Goal: Find specific page/section: Find specific page/section

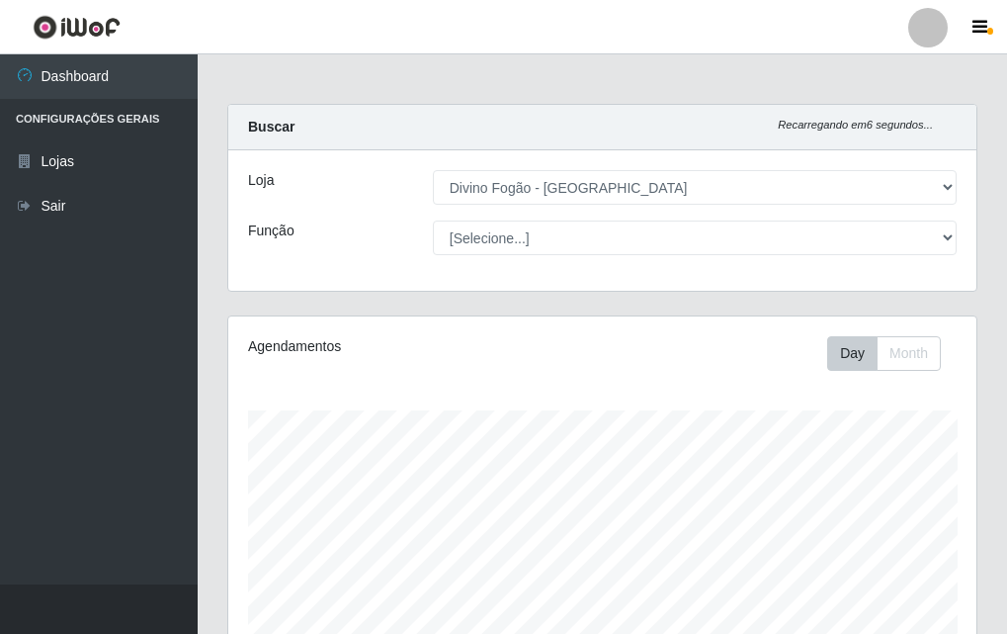
select select "499"
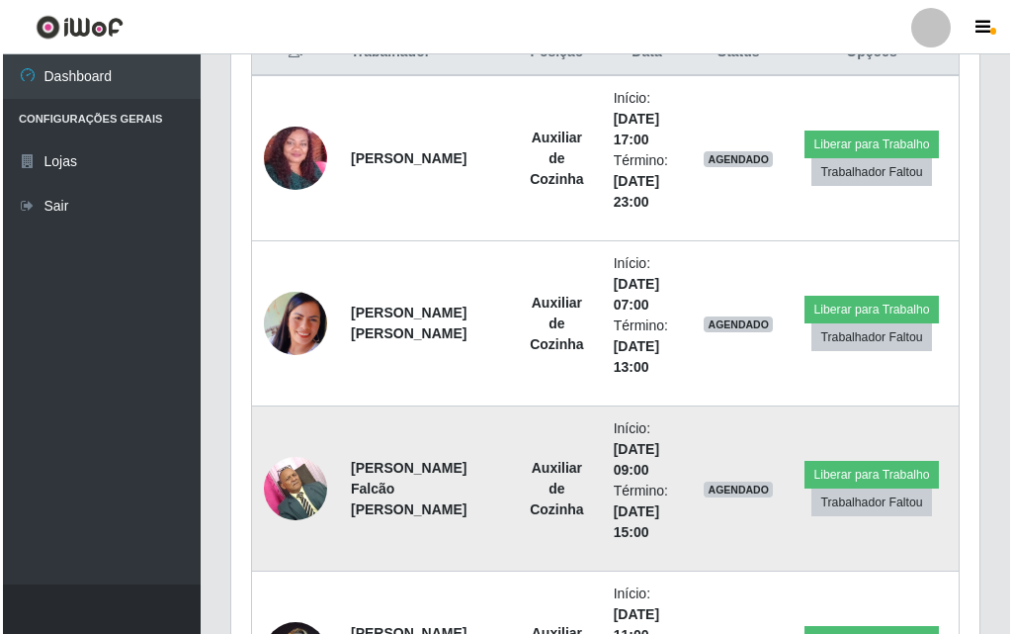
scroll to position [989, 0]
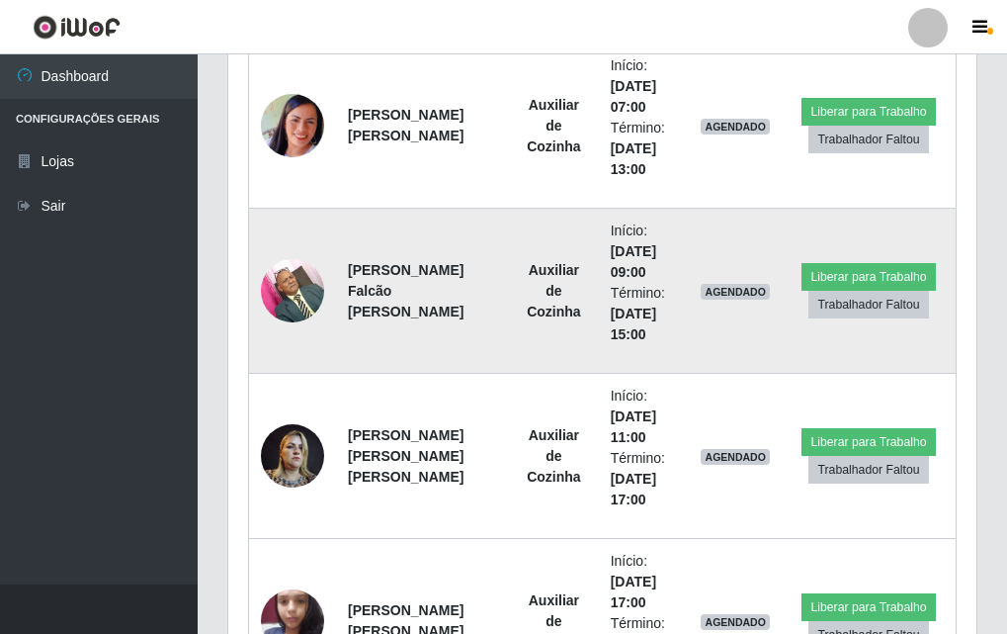
click at [296, 278] on img at bounding box center [292, 290] width 63 height 84
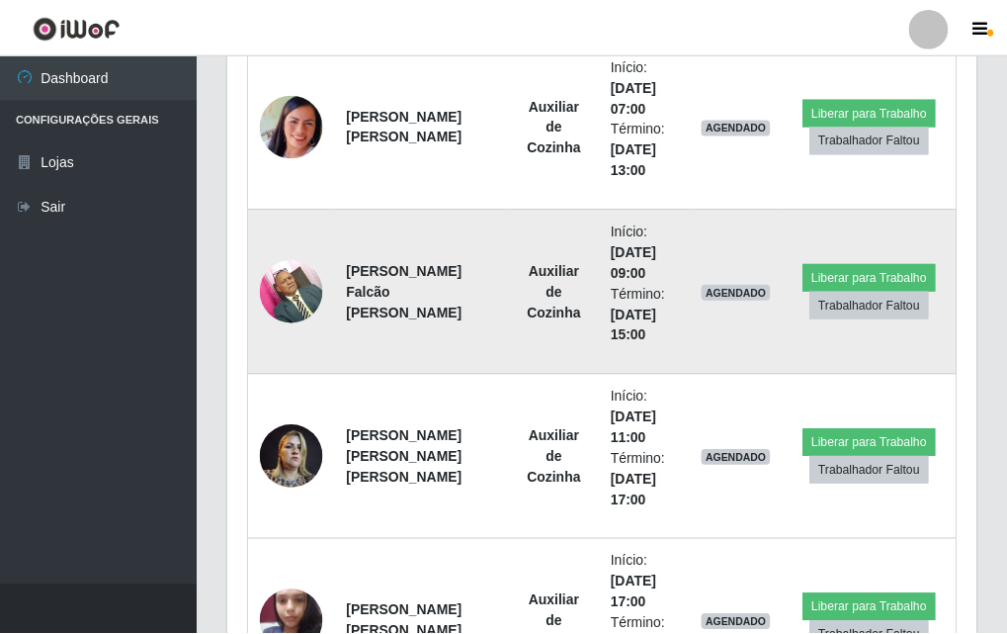
scroll to position [410, 738]
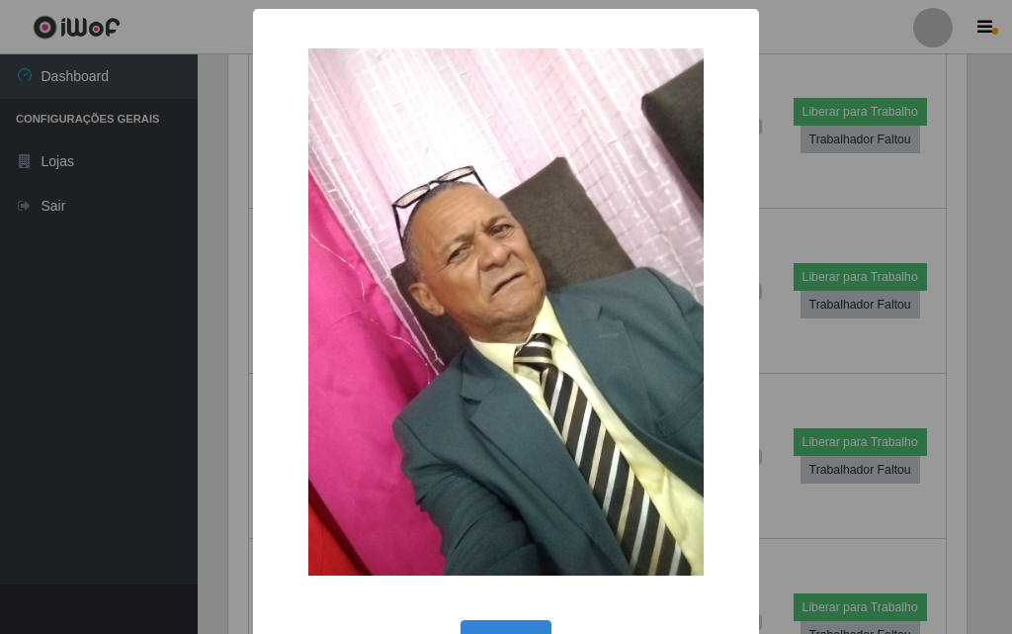
click at [220, 322] on div "× OK Cancel" at bounding box center [506, 317] width 1012 height 634
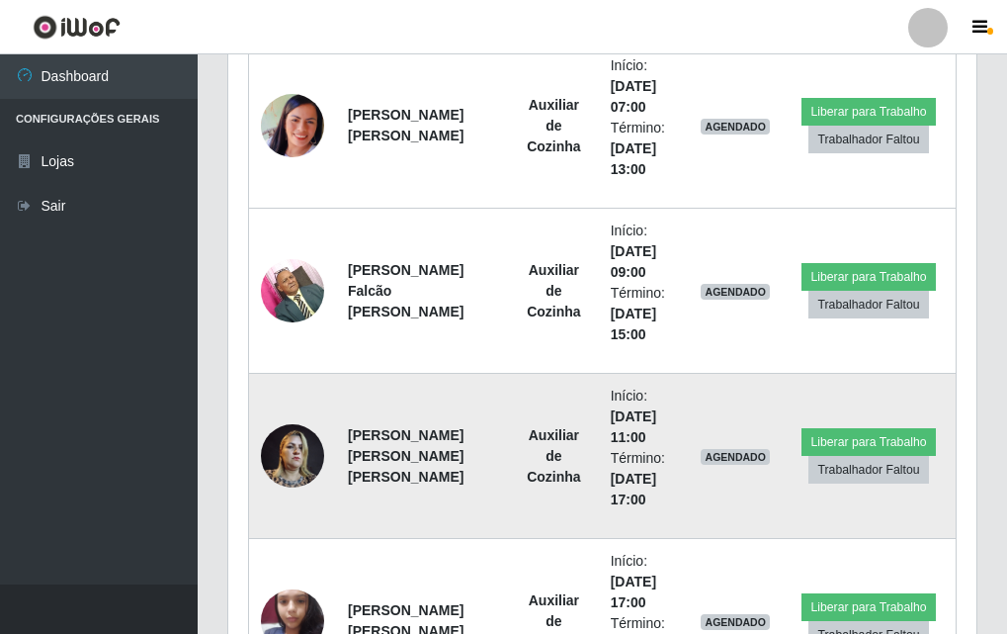
scroll to position [1087, 0]
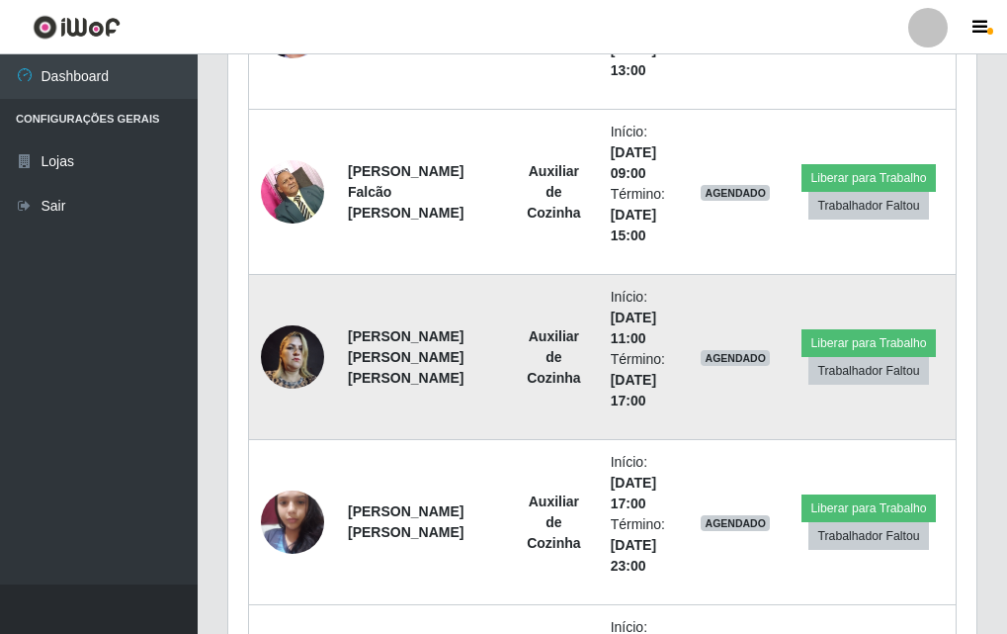
click at [288, 381] on img at bounding box center [292, 356] width 63 height 84
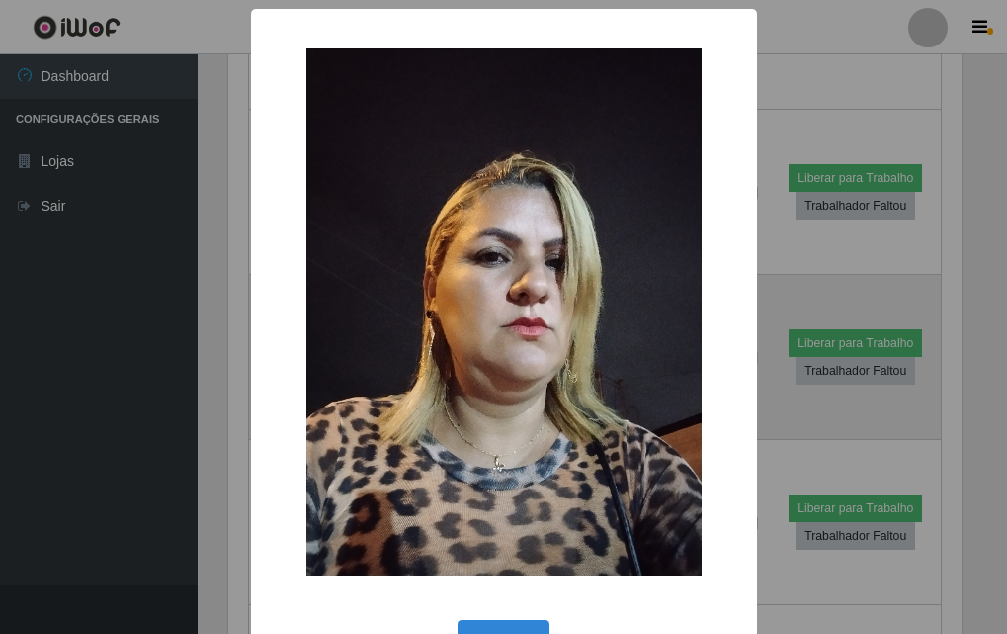
scroll to position [410, 738]
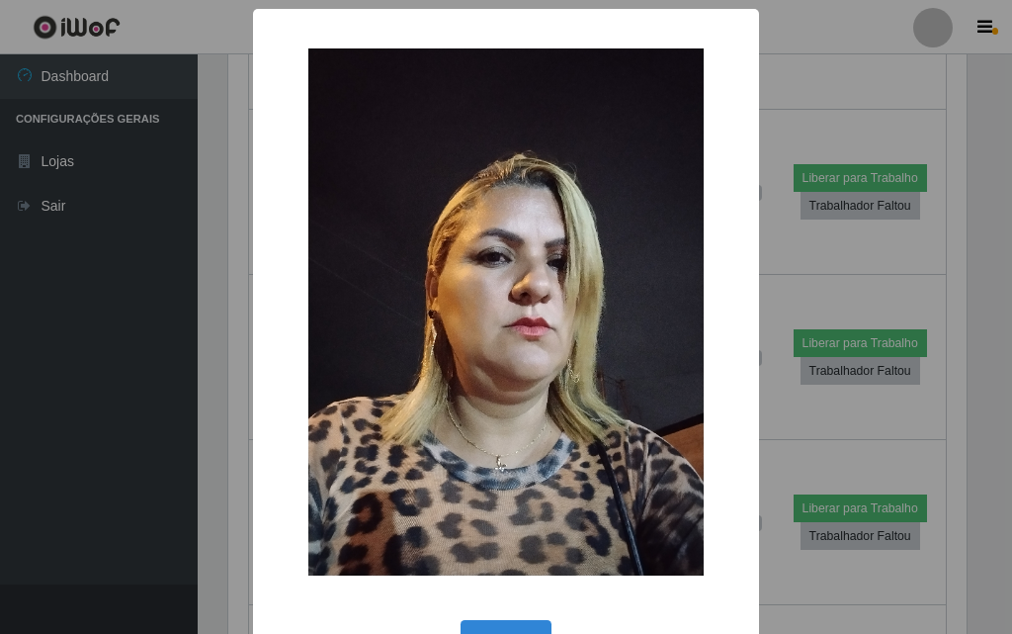
click at [228, 381] on div "× OK Cancel" at bounding box center [506, 317] width 1012 height 634
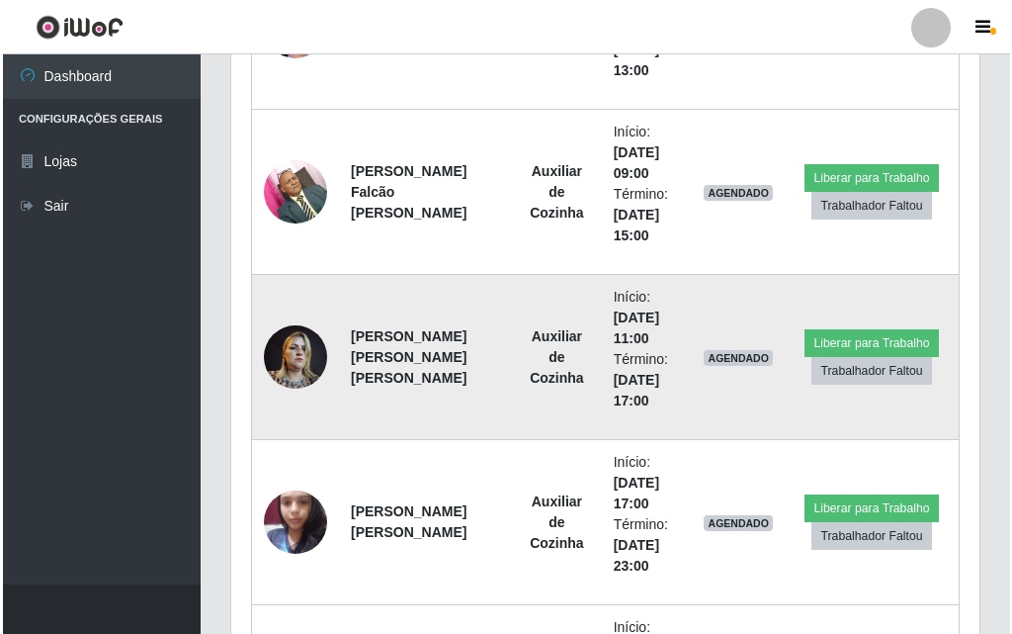
scroll to position [1186, 0]
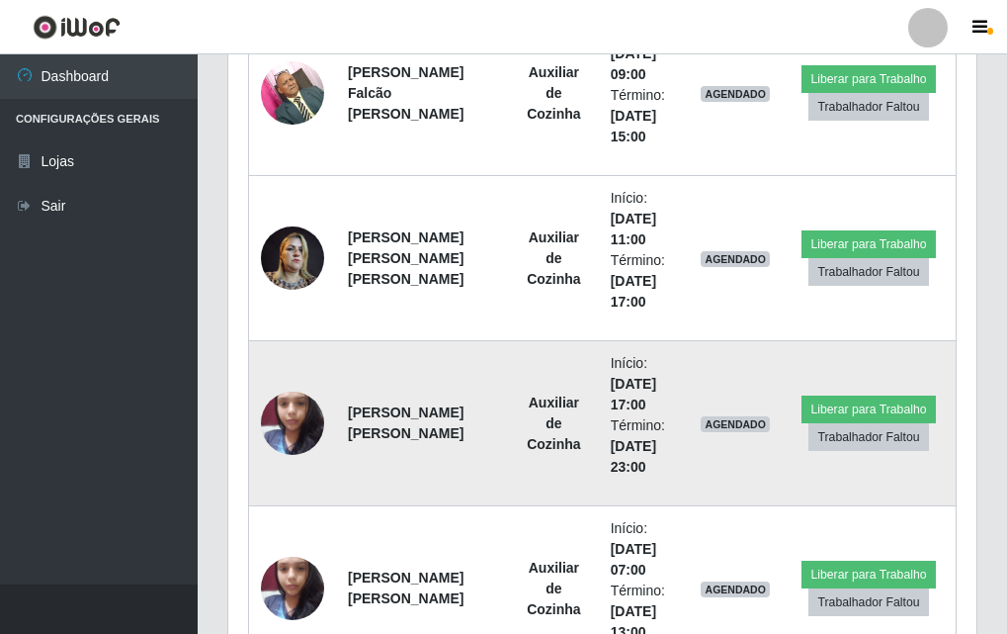
click at [302, 414] on img at bounding box center [292, 423] width 63 height 84
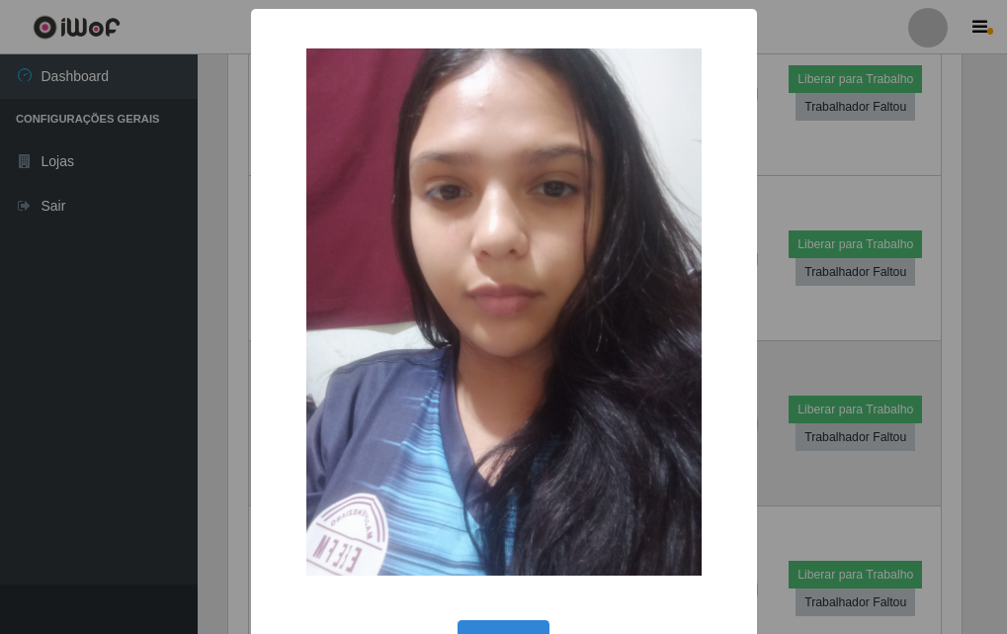
scroll to position [410, 738]
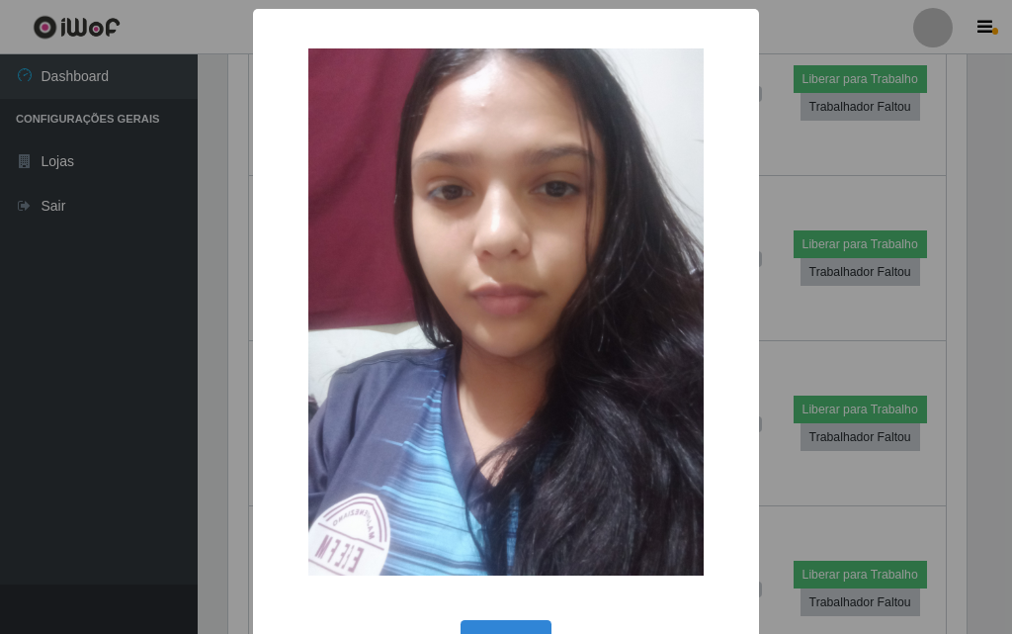
click at [238, 404] on div "× OK Cancel" at bounding box center [506, 317] width 1012 height 634
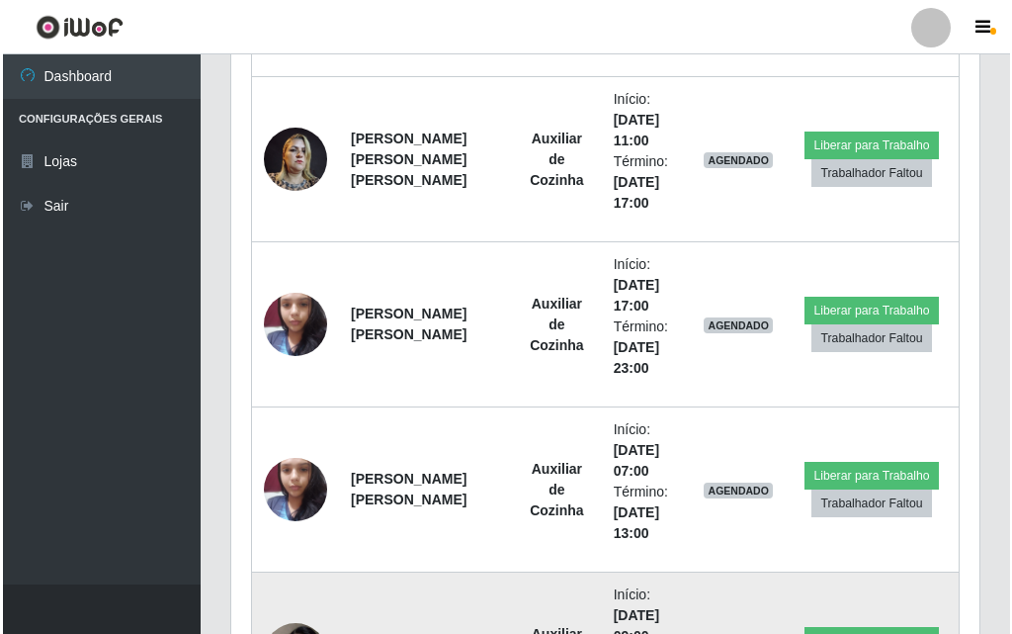
scroll to position [1483, 0]
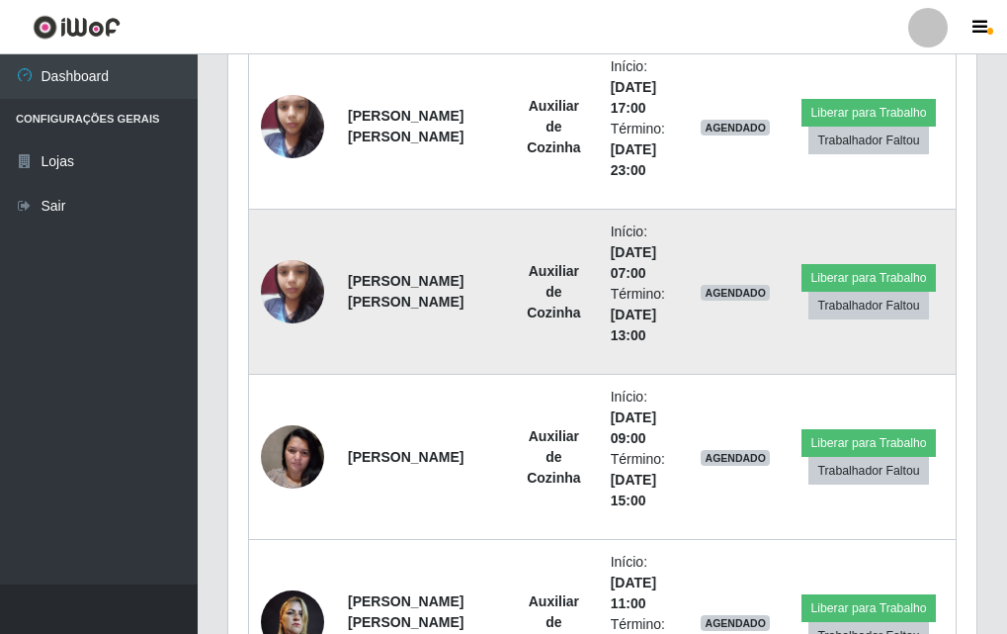
click at [280, 287] on img at bounding box center [292, 291] width 63 height 84
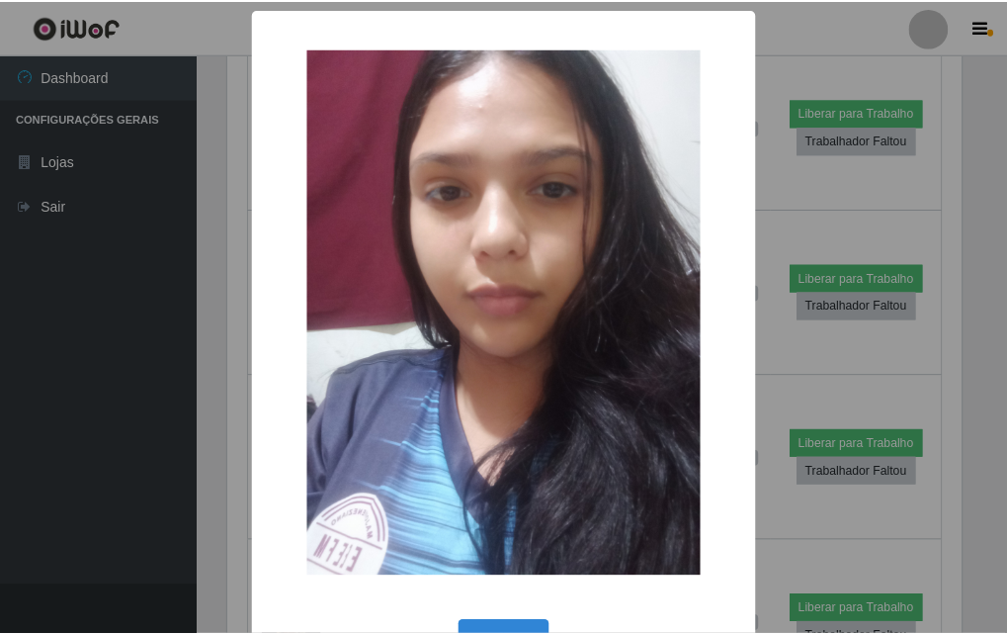
scroll to position [410, 738]
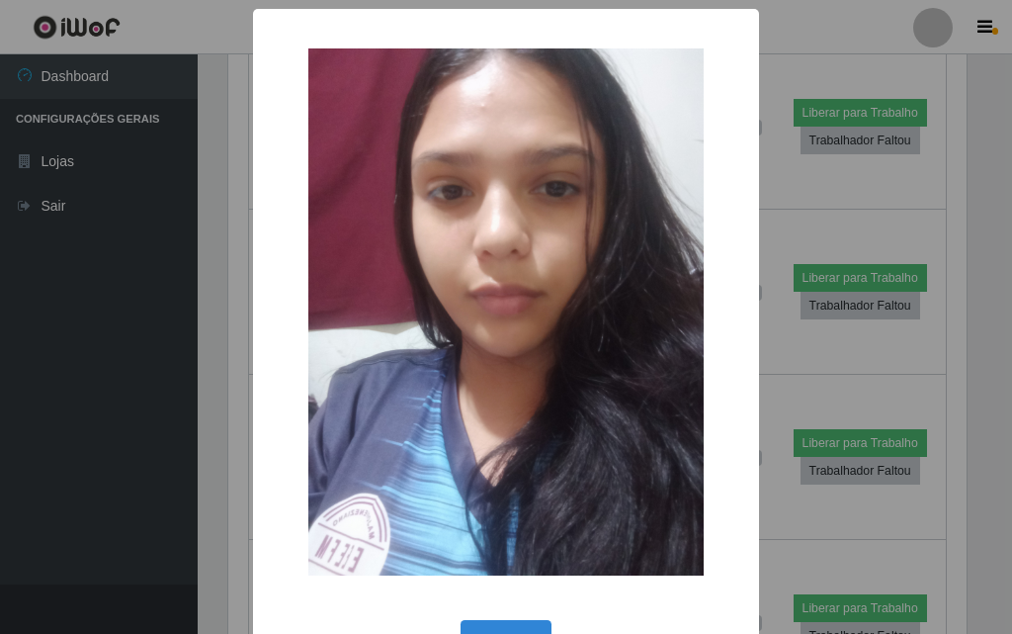
click at [239, 375] on div "× OK Cancel" at bounding box center [506, 317] width 1012 height 634
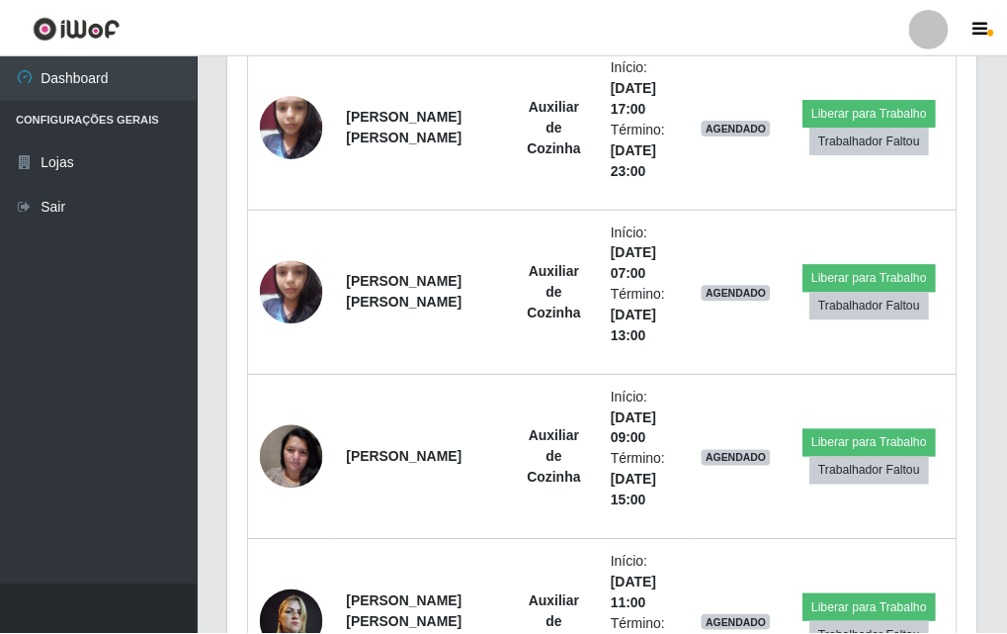
scroll to position [410, 748]
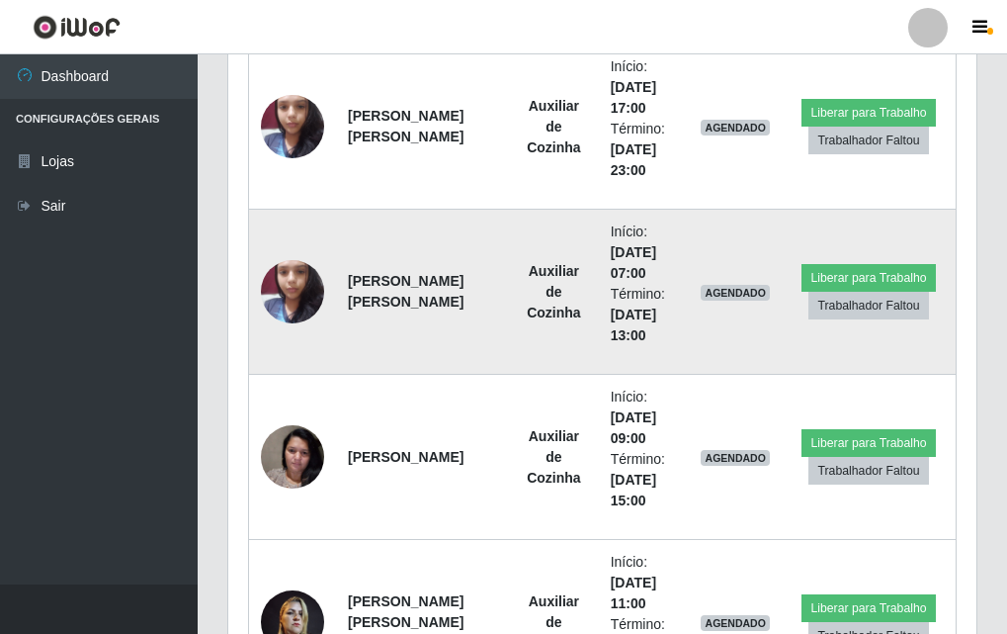
click at [270, 282] on img at bounding box center [292, 291] width 63 height 84
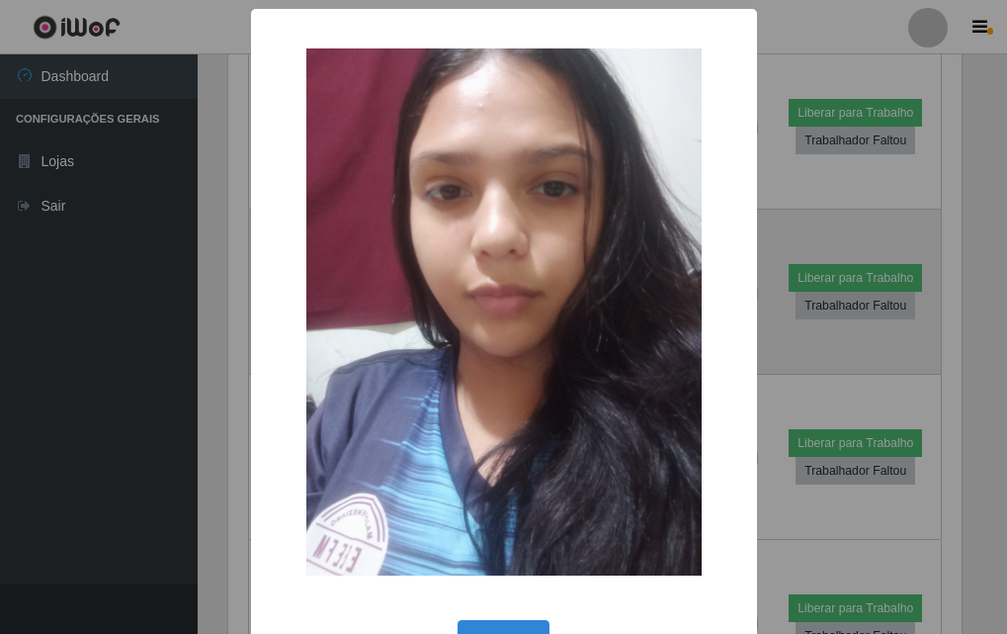
scroll to position [410, 738]
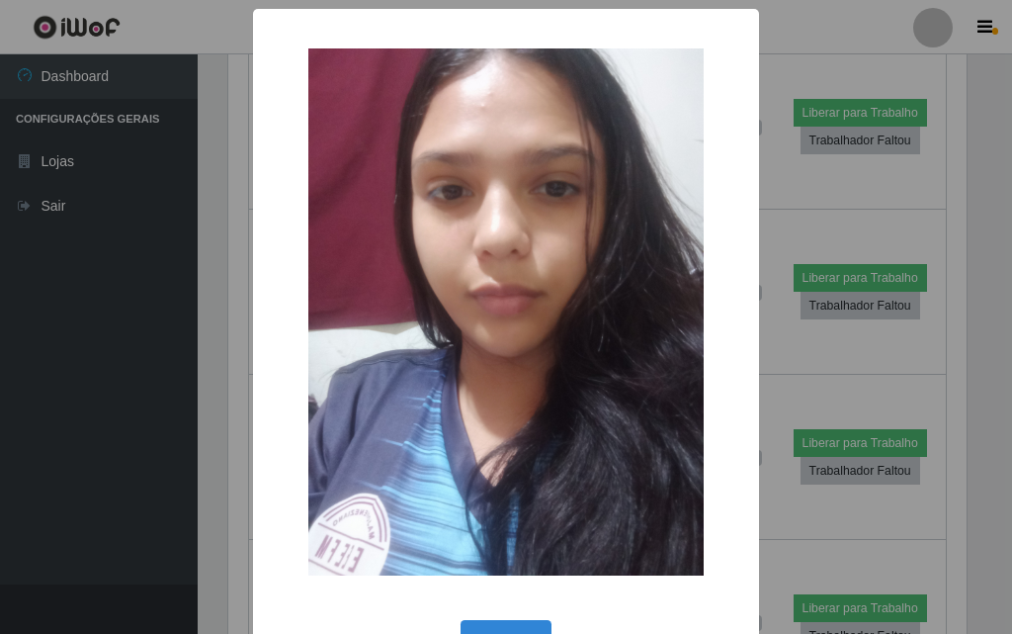
click at [232, 343] on div "× OK Cancel" at bounding box center [506, 317] width 1012 height 634
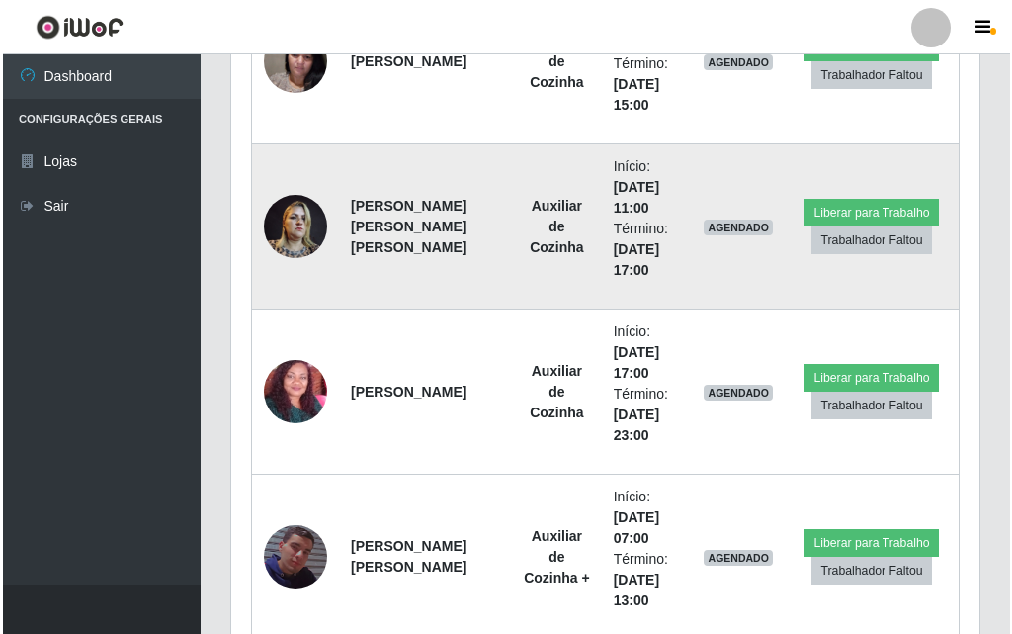
scroll to position [0, 0]
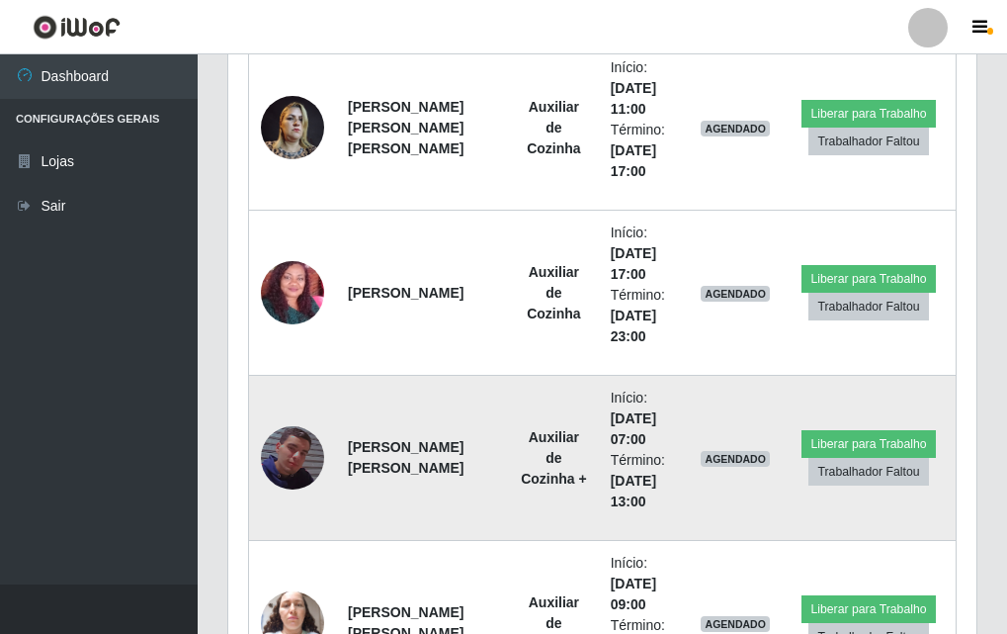
click at [281, 433] on img at bounding box center [292, 457] width 63 height 113
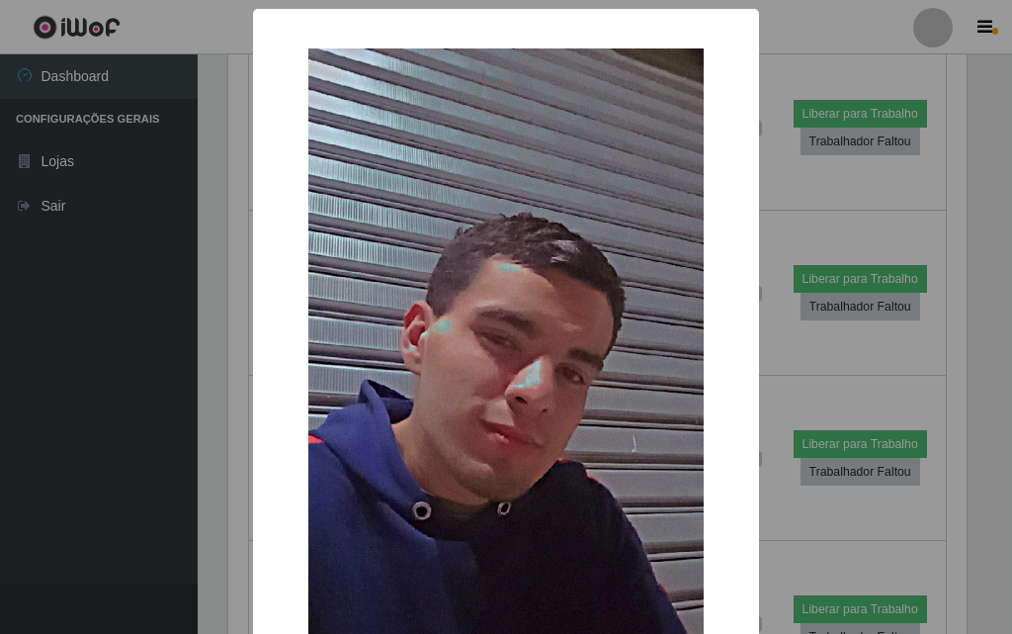
click at [207, 412] on div "× OK Cancel" at bounding box center [506, 317] width 1012 height 634
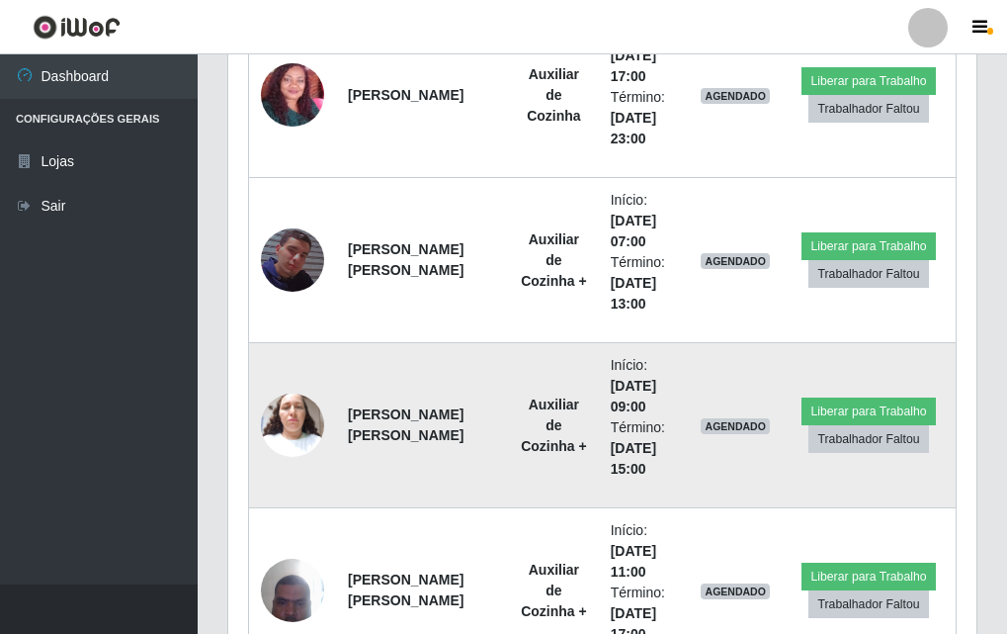
click at [302, 408] on img at bounding box center [292, 425] width 63 height 84
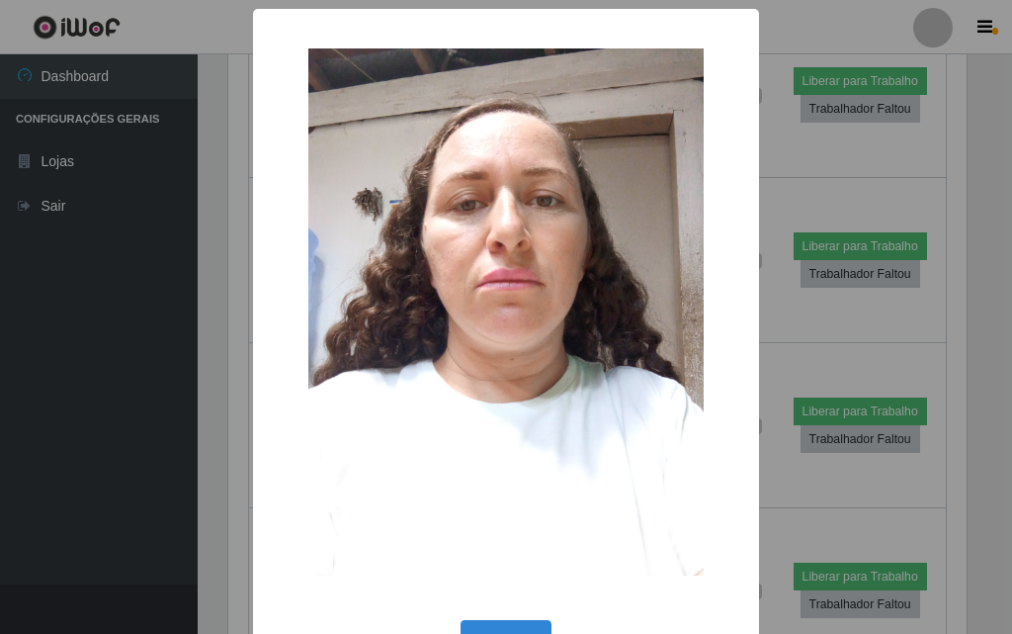
click at [235, 389] on div "× OK Cancel" at bounding box center [506, 317] width 1012 height 634
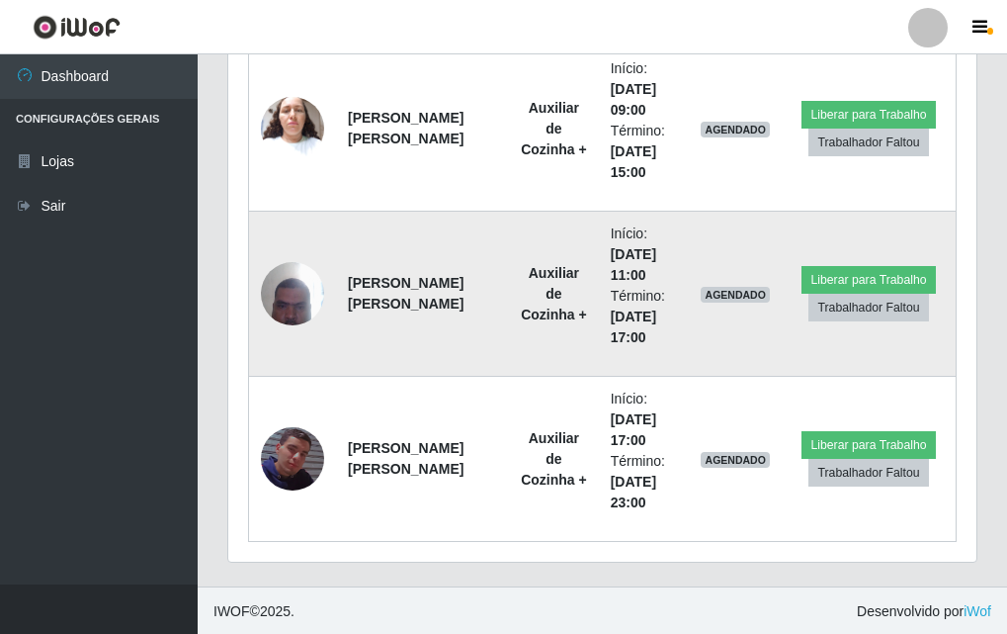
click at [281, 308] on img at bounding box center [292, 293] width 63 height 84
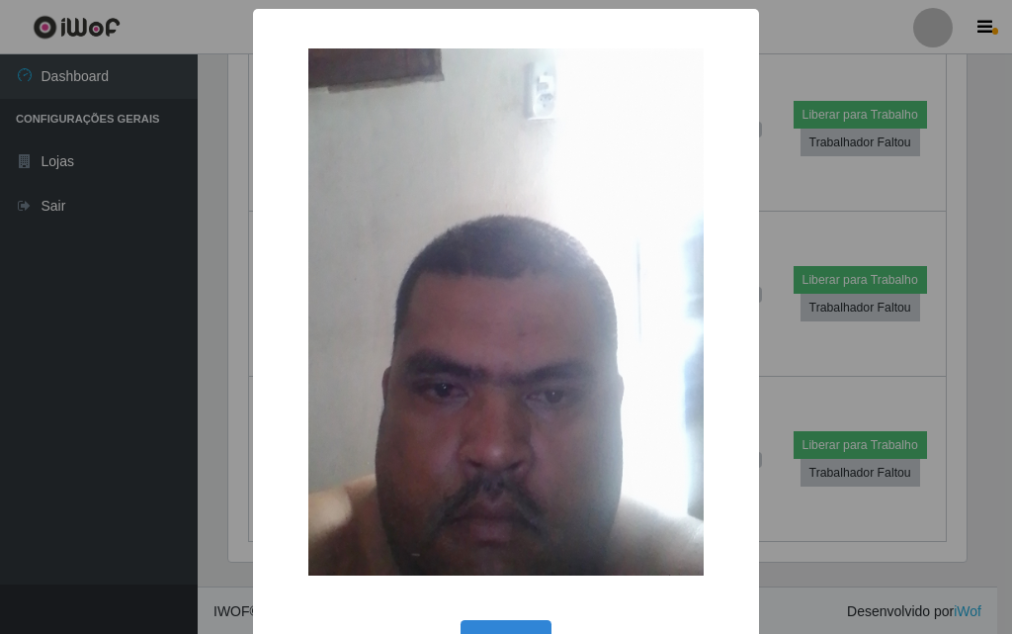
drag, startPoint x: 243, startPoint y: 369, endPoint x: 255, endPoint y: 376, distance: 13.7
click at [244, 369] on div "× OK Cancel" at bounding box center [506, 317] width 1012 height 634
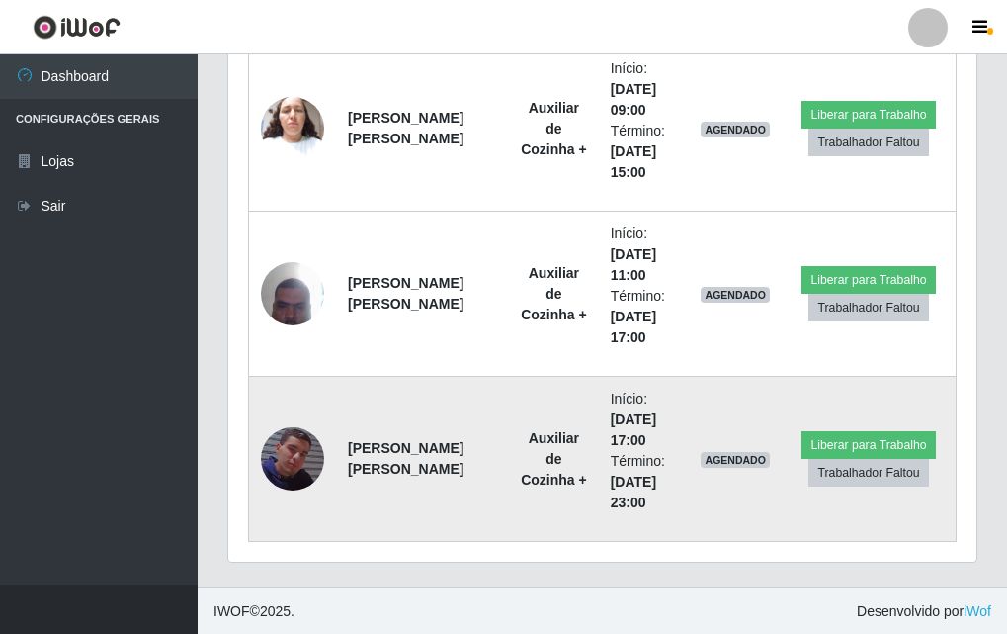
click at [299, 456] on img at bounding box center [292, 458] width 63 height 113
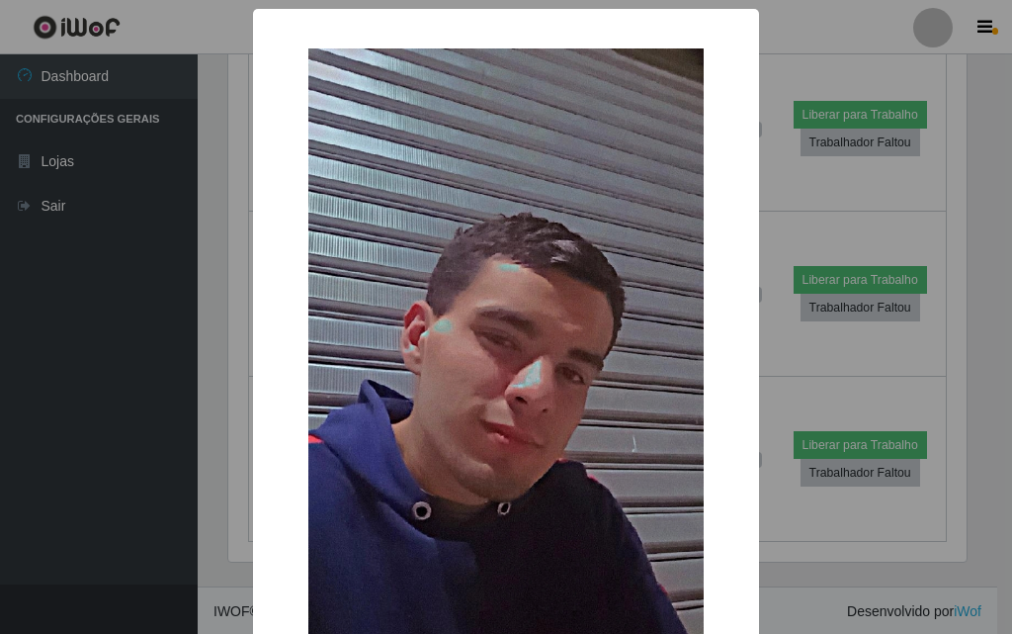
click at [218, 436] on div "× OK Cancel" at bounding box center [506, 317] width 1012 height 634
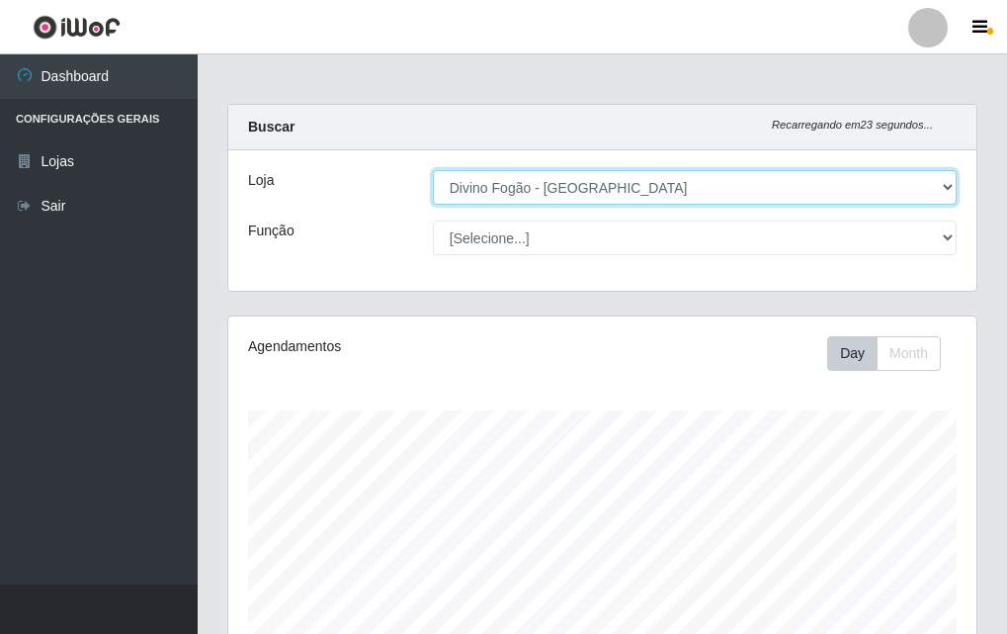
click at [569, 204] on select "[Selecione...] Divino Fogão - [GEOGRAPHIC_DATA]" at bounding box center [695, 187] width 524 height 35
click at [568, 191] on select "[Selecione...] Divino Fogão - [GEOGRAPHIC_DATA]" at bounding box center [695, 187] width 524 height 35
